Goal: Find specific page/section: Find specific page/section

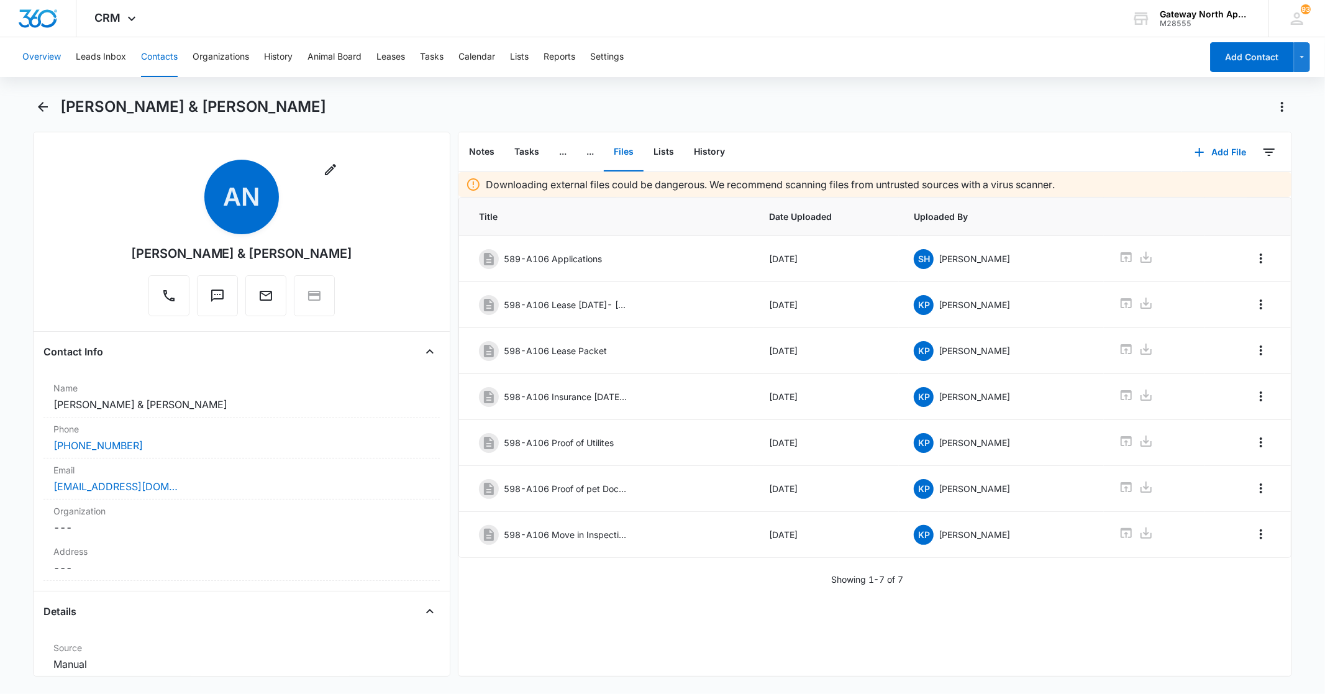
click at [58, 58] on button "Overview" at bounding box center [41, 57] width 39 height 40
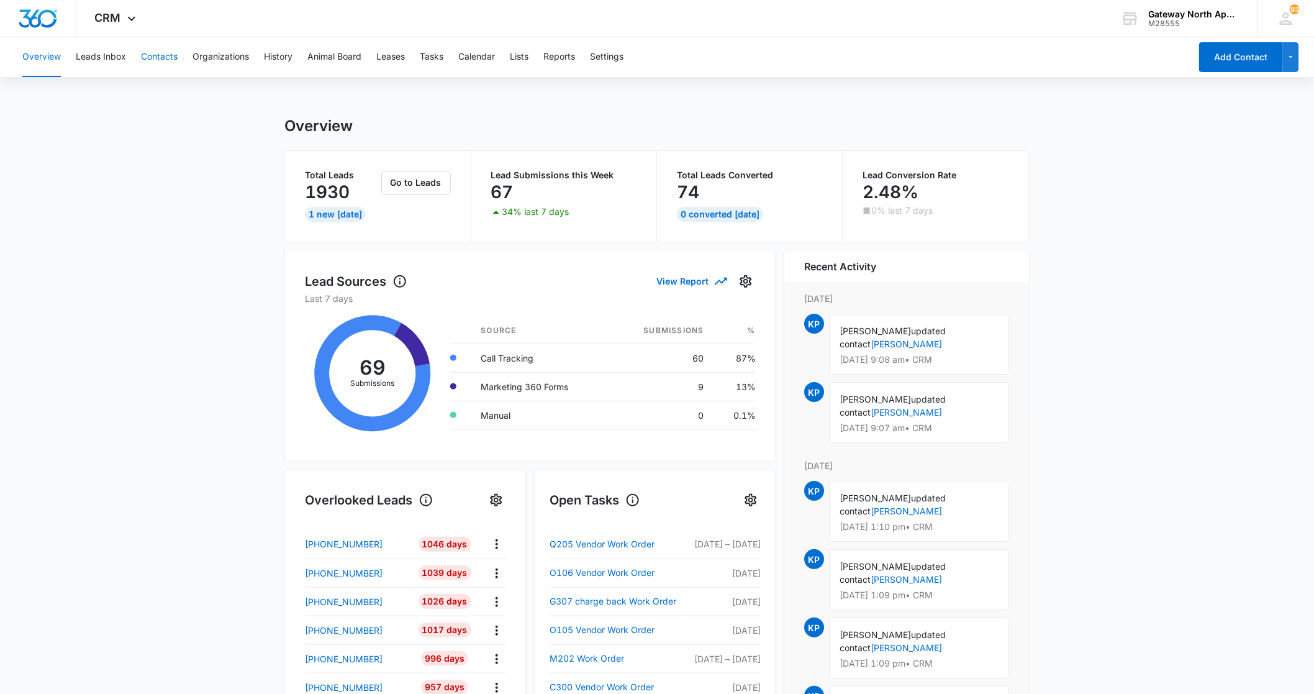
click at [166, 53] on button "Contacts" at bounding box center [159, 57] width 37 height 40
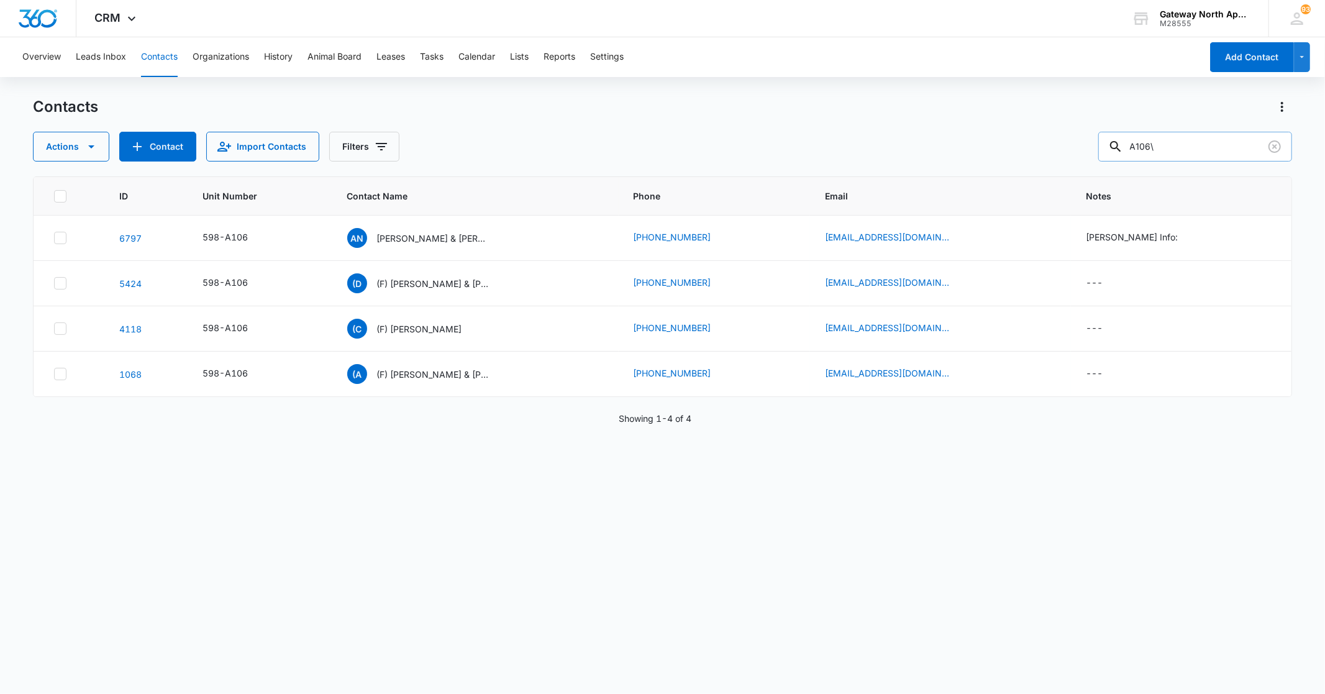
click at [1194, 144] on input "A106\" at bounding box center [1195, 147] width 194 height 30
type input "A"
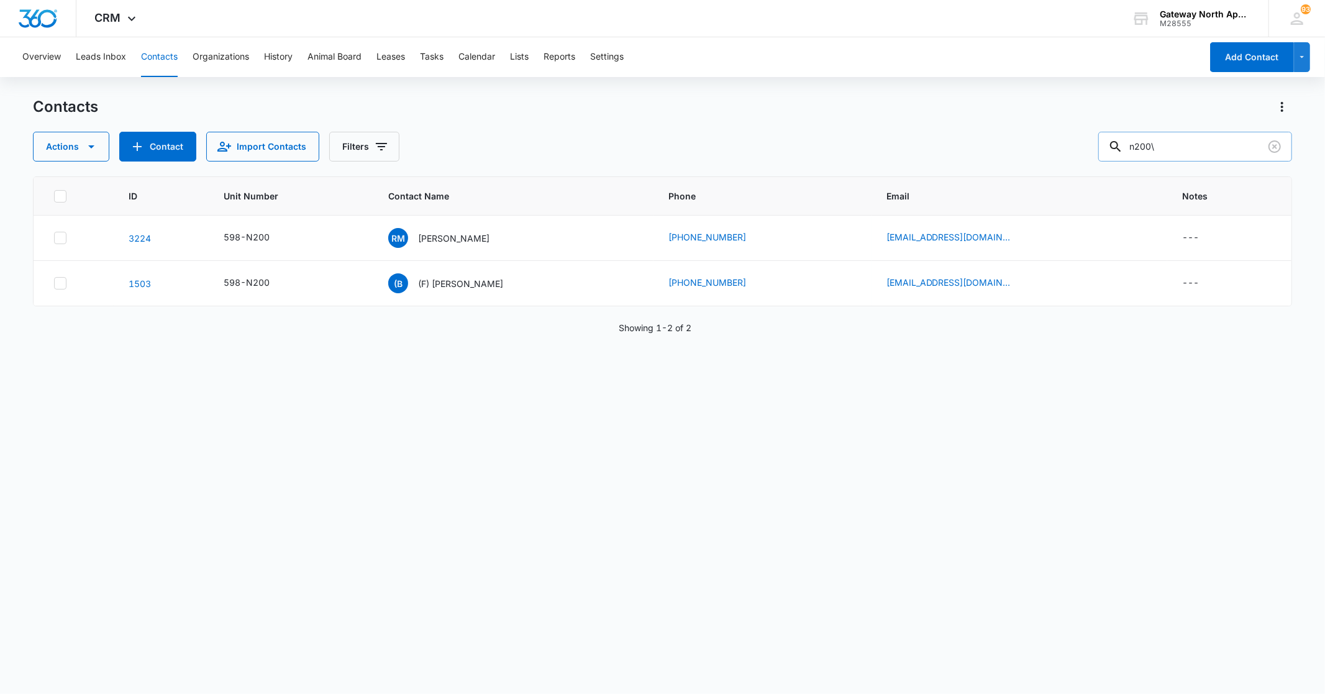
click at [1189, 146] on input "n200\" at bounding box center [1195, 147] width 194 height 30
type input "n"
click at [101, 56] on button "Leads Inbox" at bounding box center [101, 57] width 50 height 40
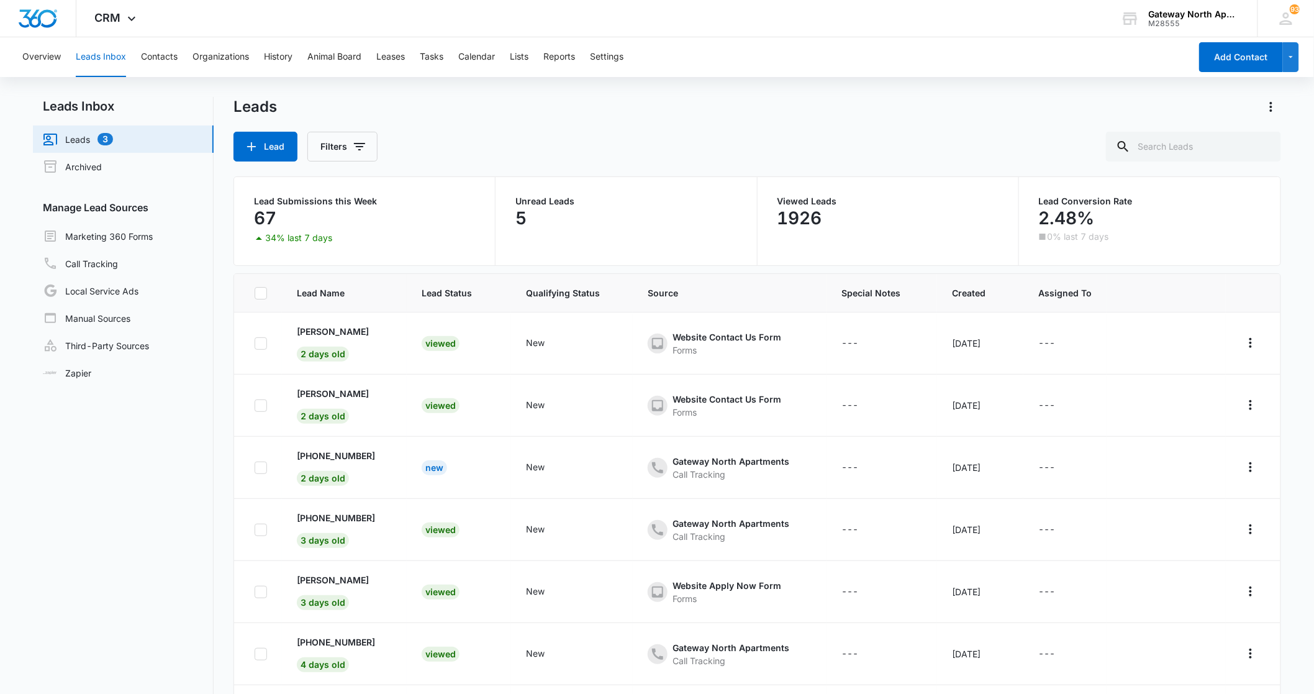
click at [108, 134] on link "Leads 3" at bounding box center [78, 139] width 70 height 15
